Goal: Task Accomplishment & Management: Manage account settings

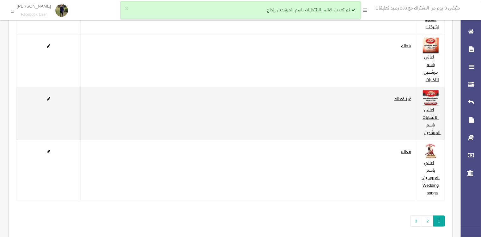
scroll to position [101, 0]
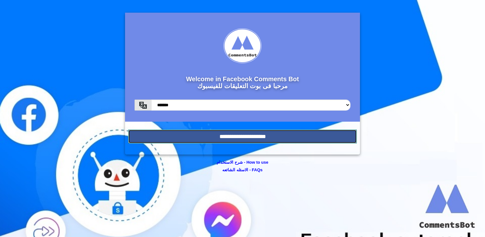
click at [196, 142] on input "**********" at bounding box center [242, 137] width 229 height 14
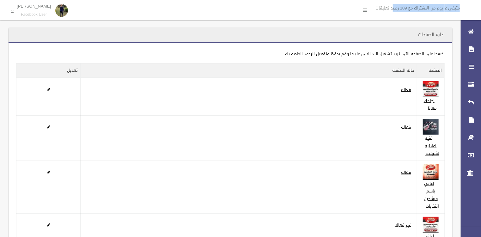
drag, startPoint x: 476, startPoint y: 6, endPoint x: 391, endPoint y: 4, distance: 85.0
click at [391, 4] on div "متبقى 2 يوم من الاشتراك مع 109 رصيد تعليقات" at bounding box center [414, 10] width 134 height 20
copy li "متبقى 2 يوم من الاشتراك مع 109 رصي"
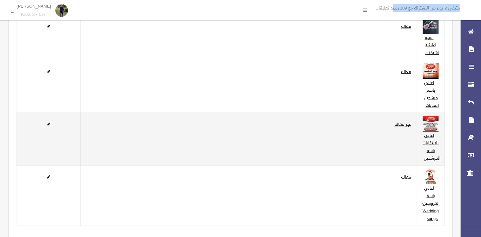
scroll to position [101, 0]
click at [49, 124] on span at bounding box center [48, 124] width 3 height 4
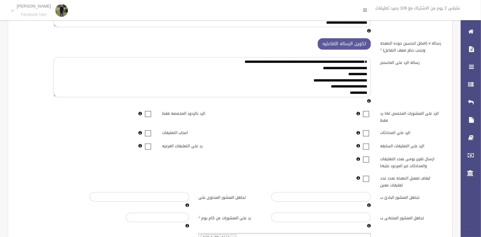
scroll to position [138, 0]
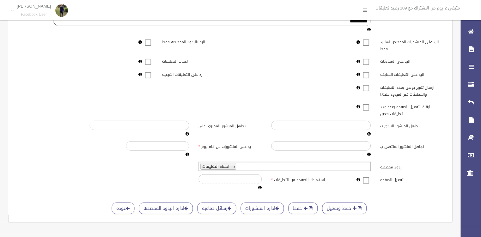
click at [368, 176] on span at bounding box center [365, 176] width 9 height 0
click at [351, 197] on div "حفظ وتفعيل حفظ اداره المنشورات رسائل جماعيه اداره الردود المخصصه عوده" at bounding box center [230, 199] width 428 height 8
click at [350, 203] on button "حفظ وتفعيل" at bounding box center [344, 209] width 45 height 12
